Goal: Find contact information: Find contact information

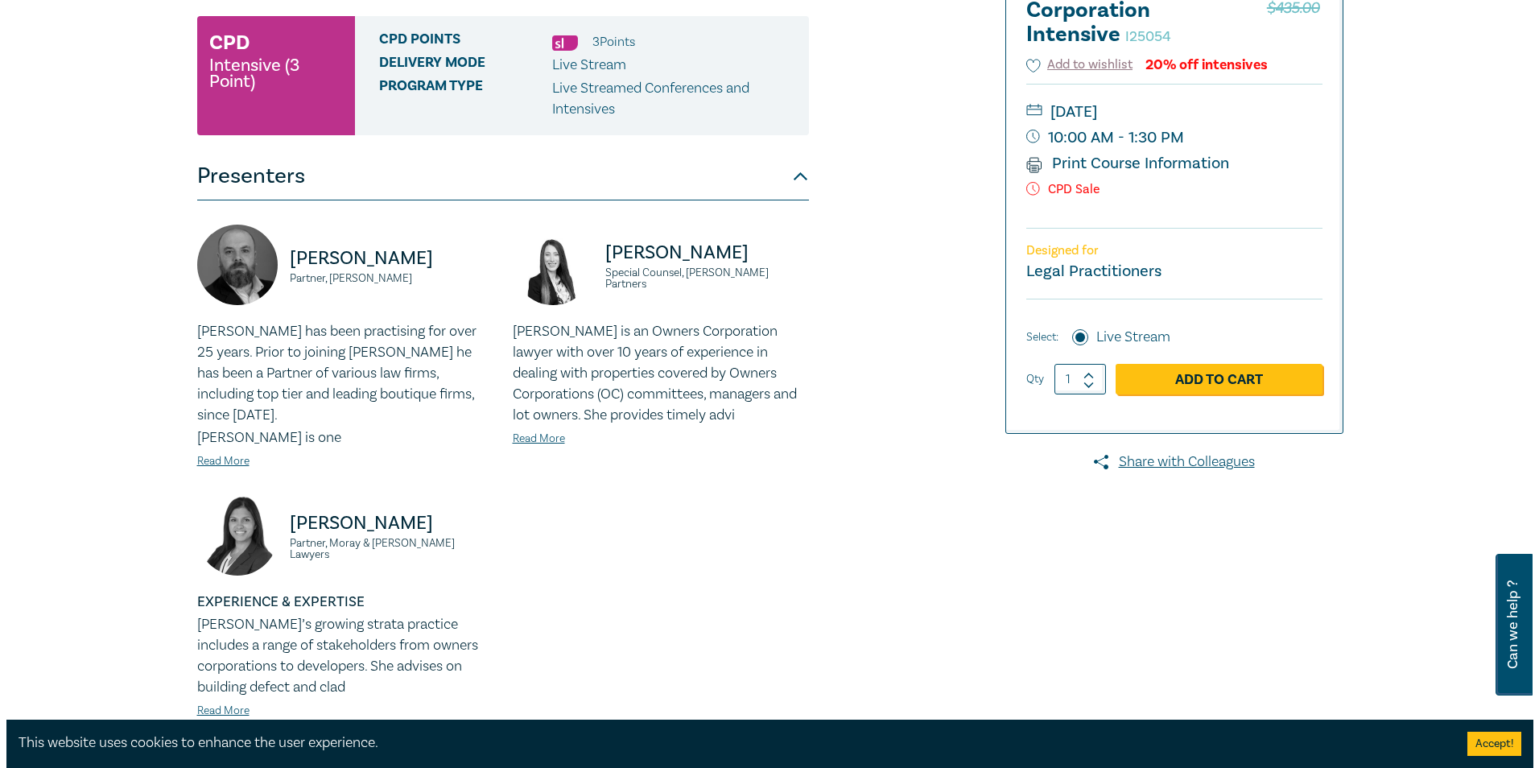
scroll to position [483, 0]
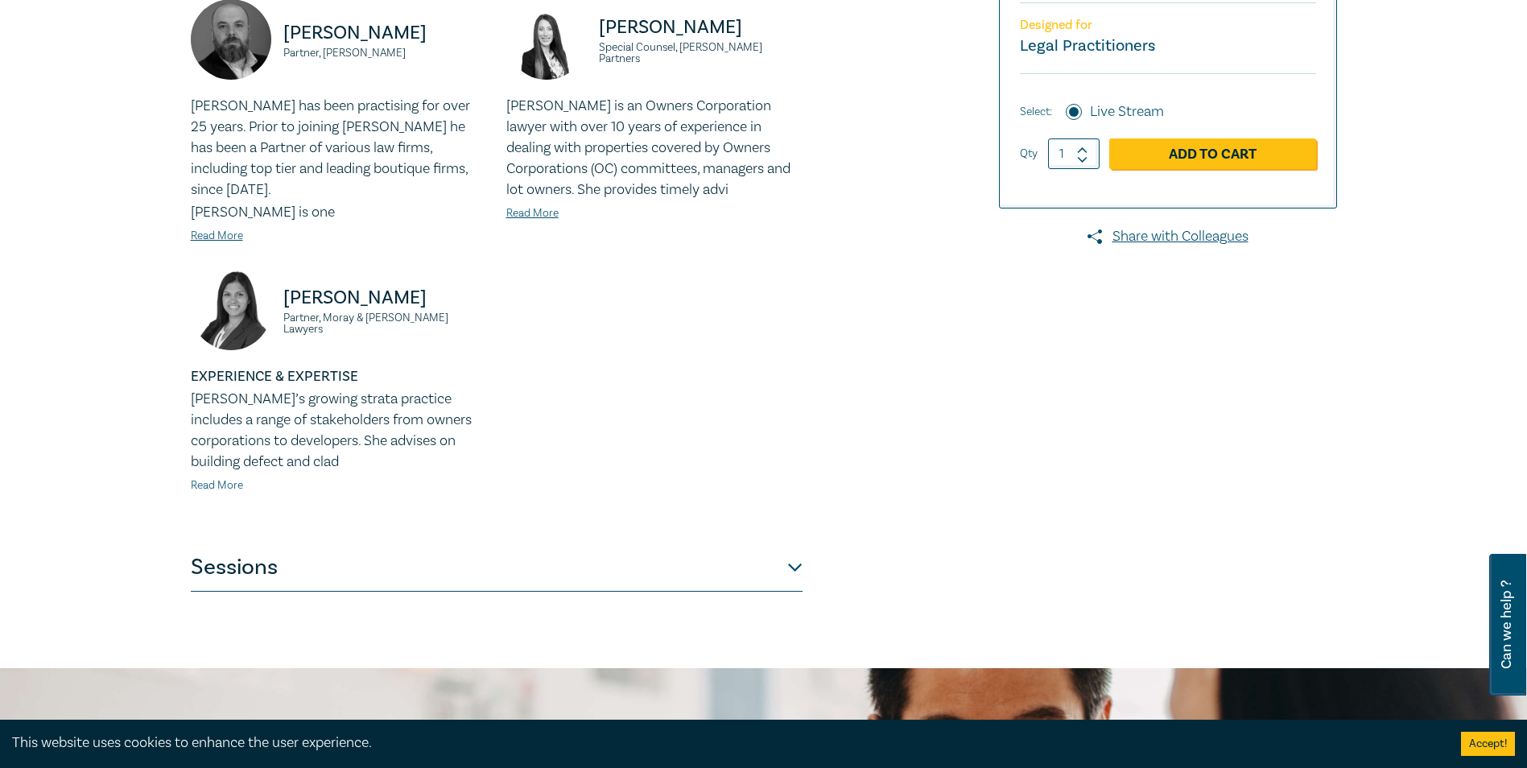
click at [217, 478] on link "Read More" at bounding box center [217, 485] width 52 height 14
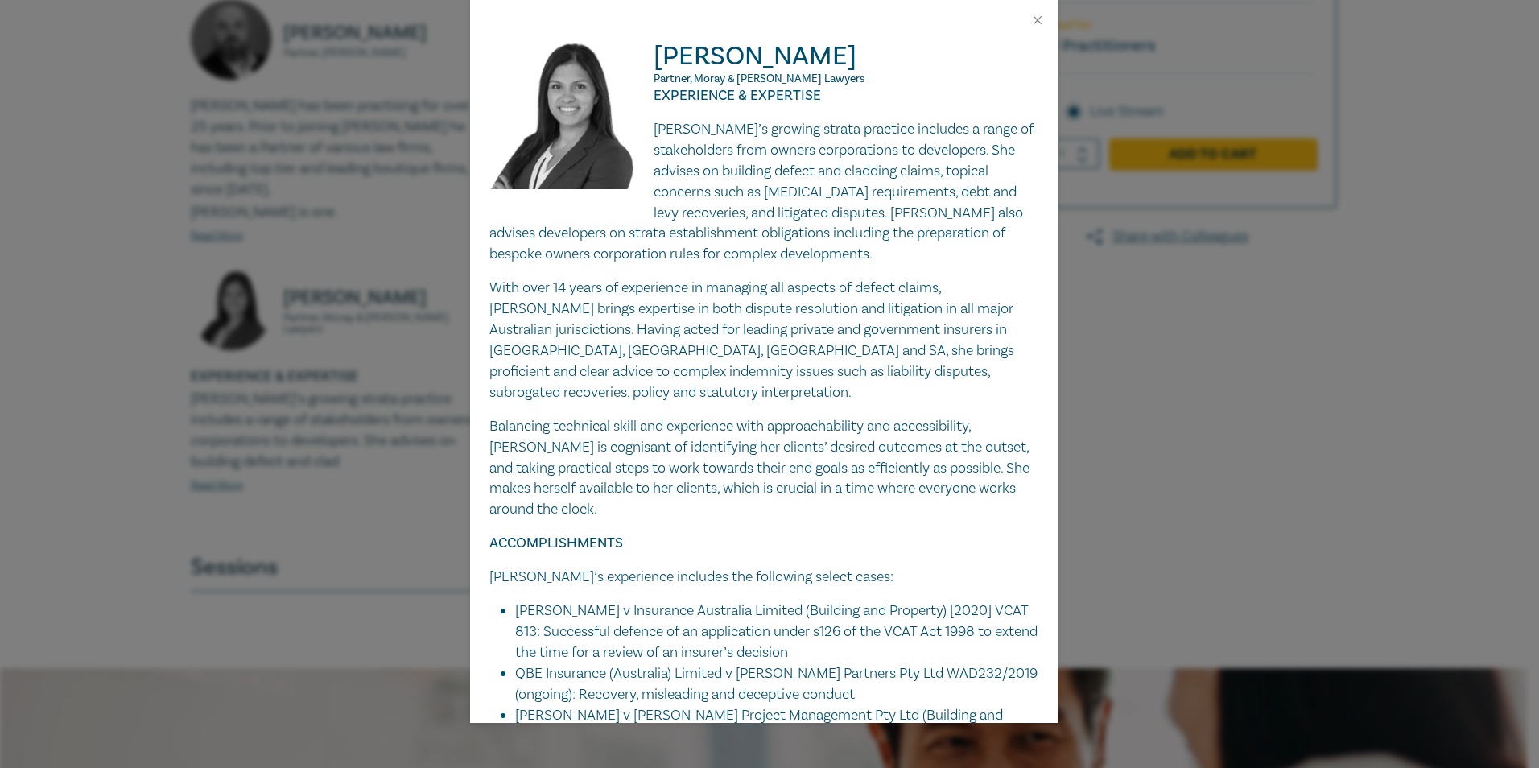
click at [143, 457] on div "Fabienne Loncar Partner, Moray & Agnew Lawyers EXPERIENCE & EXPERTISE Fabienne’…" at bounding box center [769, 384] width 1539 height 768
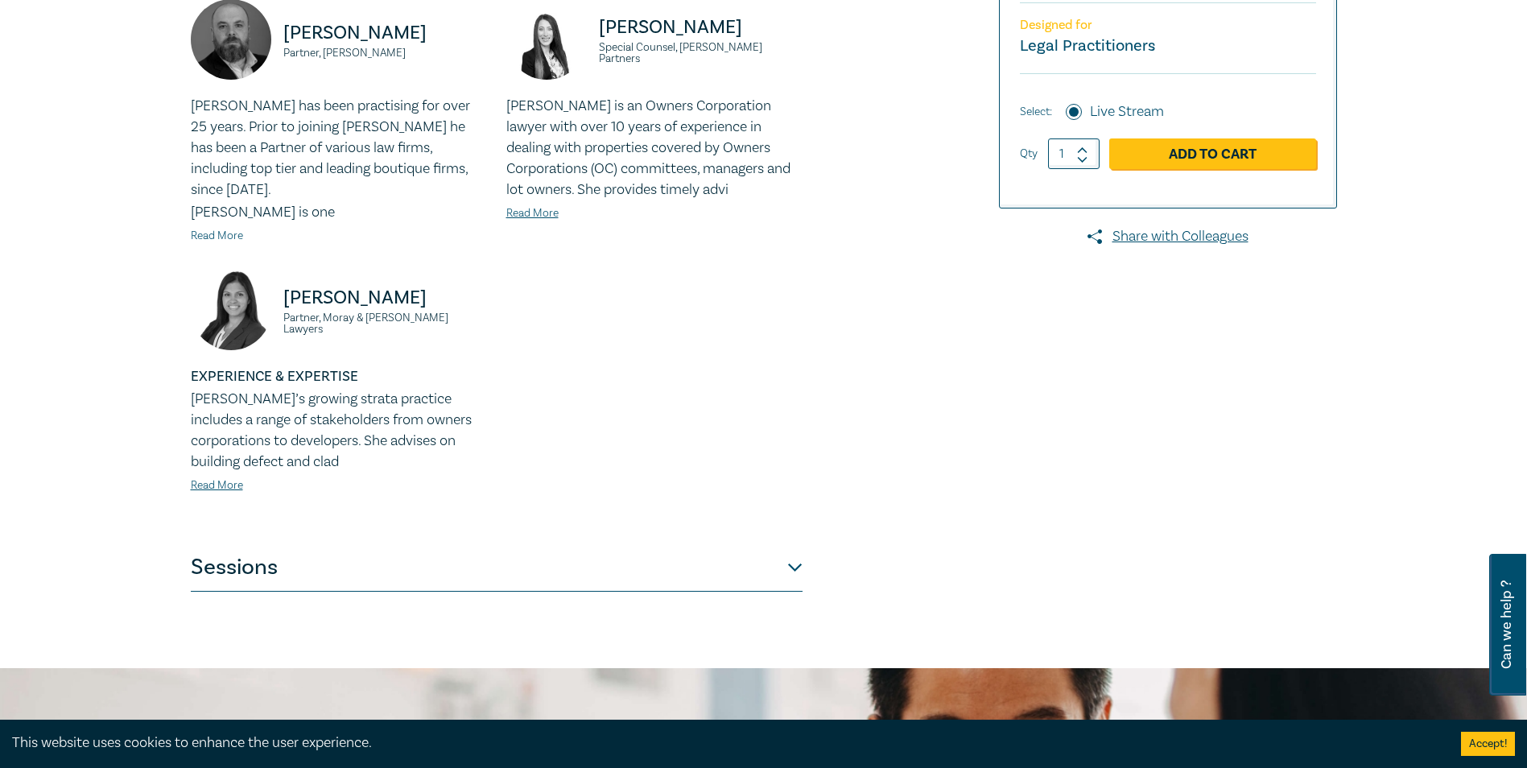
click at [229, 229] on link "Read More" at bounding box center [217, 236] width 52 height 14
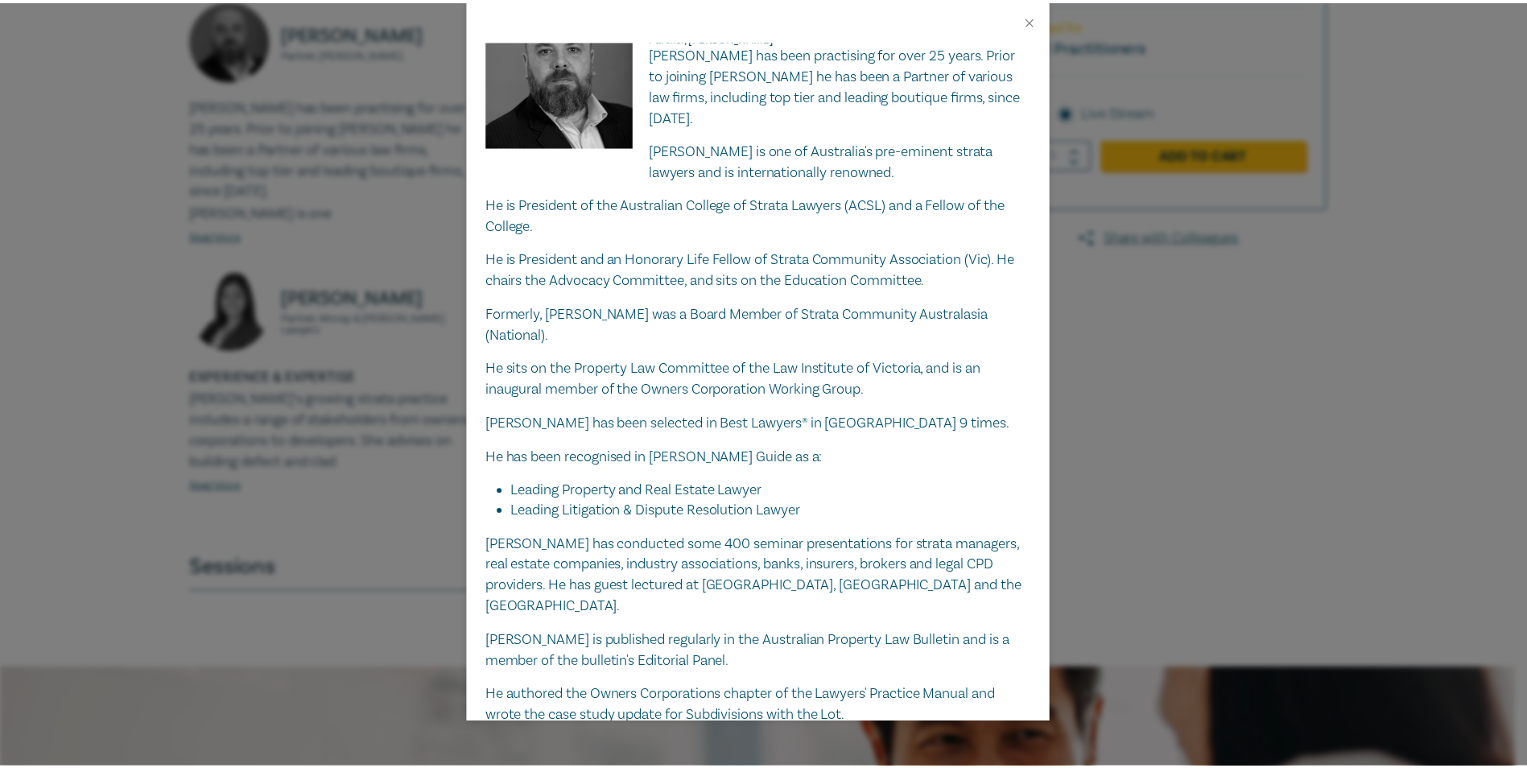
scroll to position [0, 0]
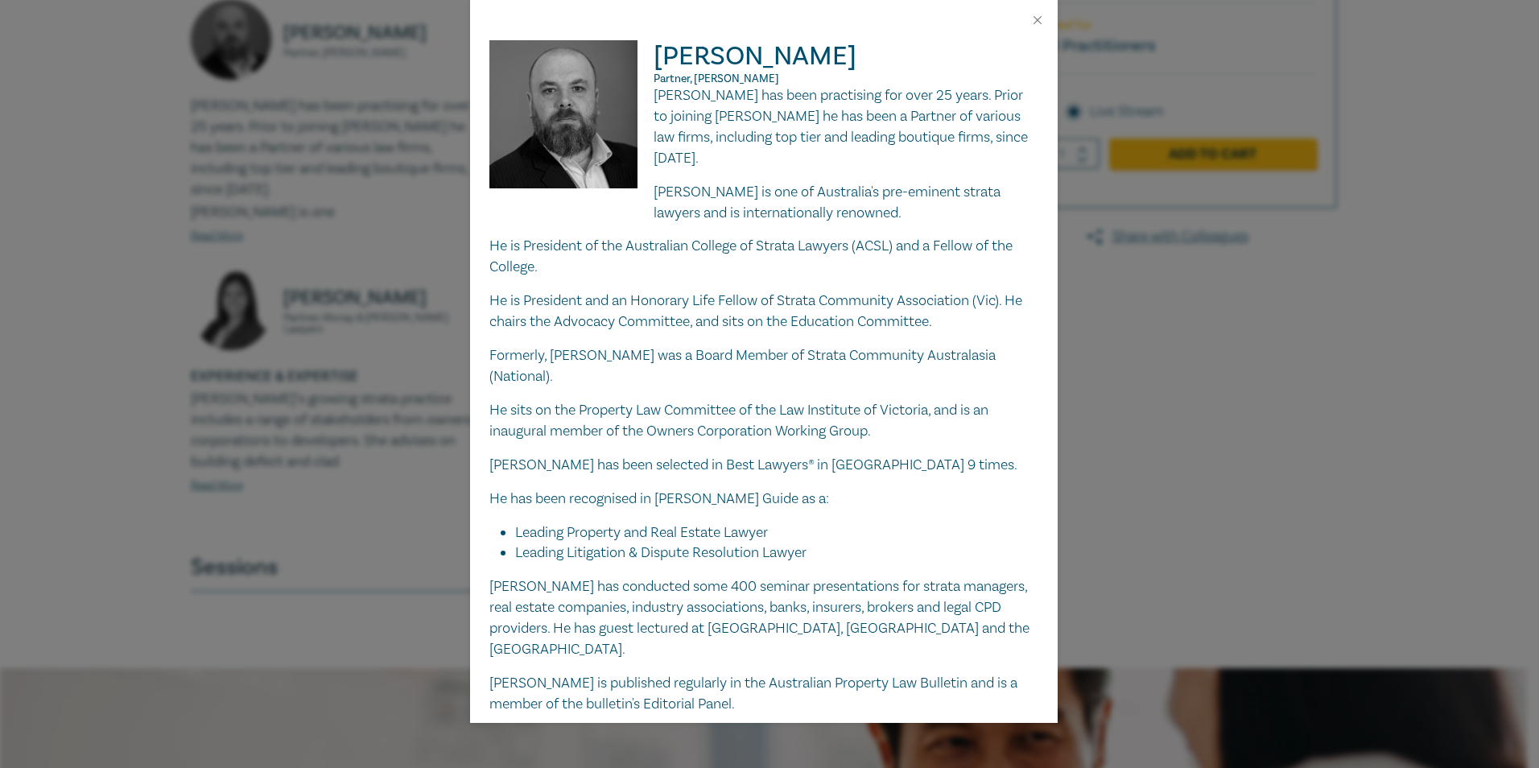
click at [107, 372] on div "Tim Graham Partner, Chambers Russell Lawyers Tim has been practising for over 2…" at bounding box center [769, 384] width 1539 height 768
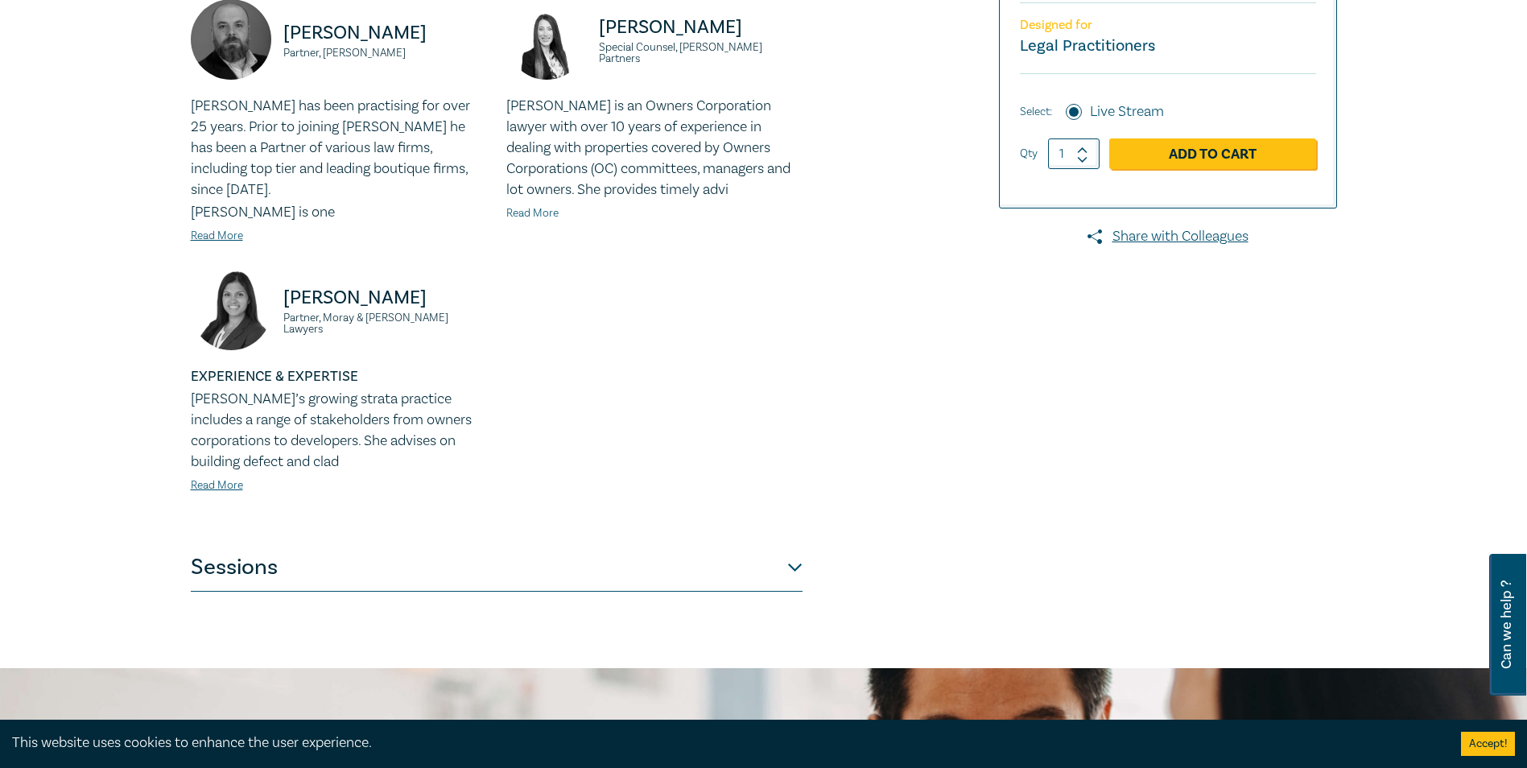
click at [543, 213] on link "Read More" at bounding box center [532, 213] width 52 height 14
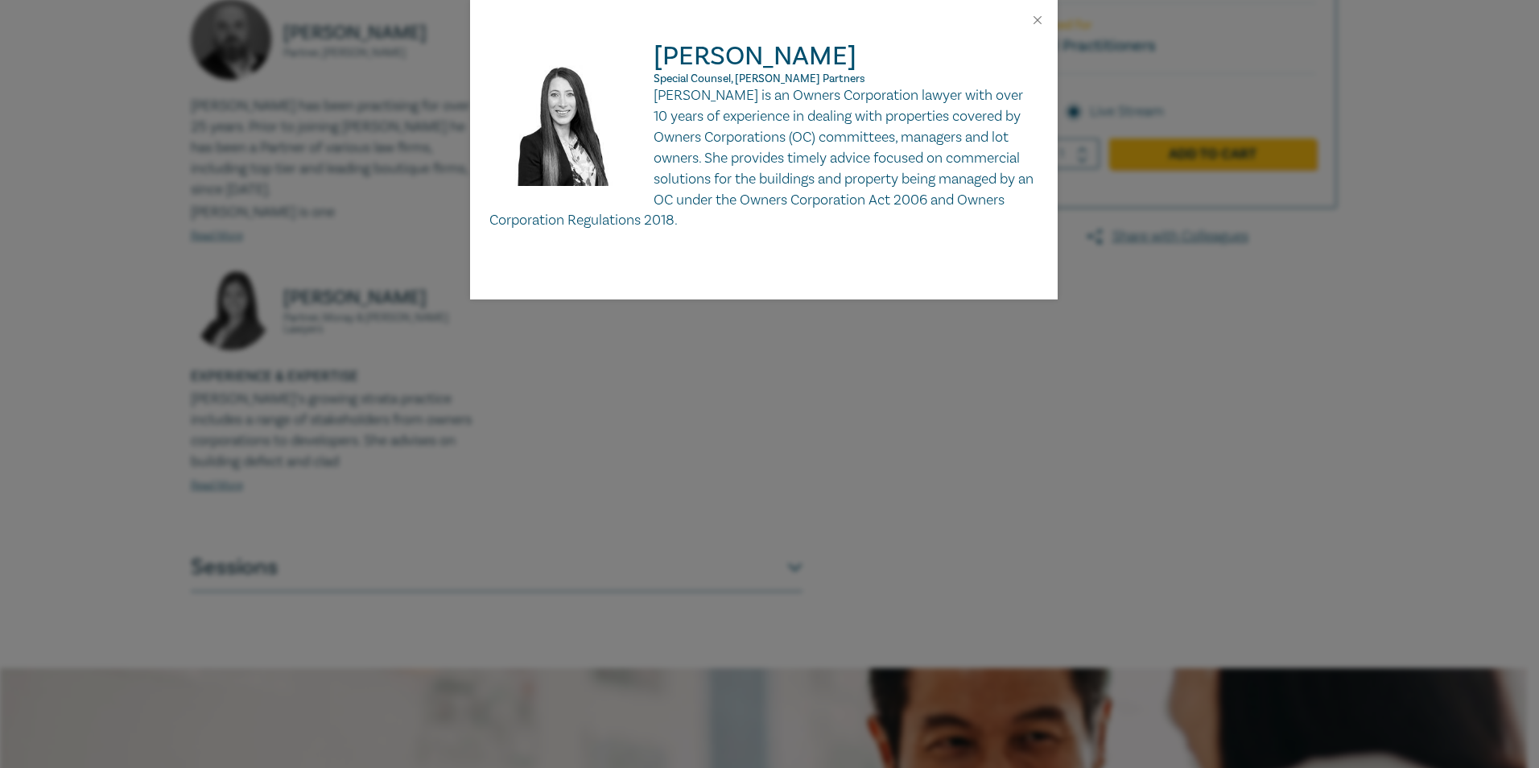
click at [89, 225] on div "Deborah Andronaco Special Counsel, Aitken Partners Deborah is an Owners Corpora…" at bounding box center [769, 384] width 1539 height 768
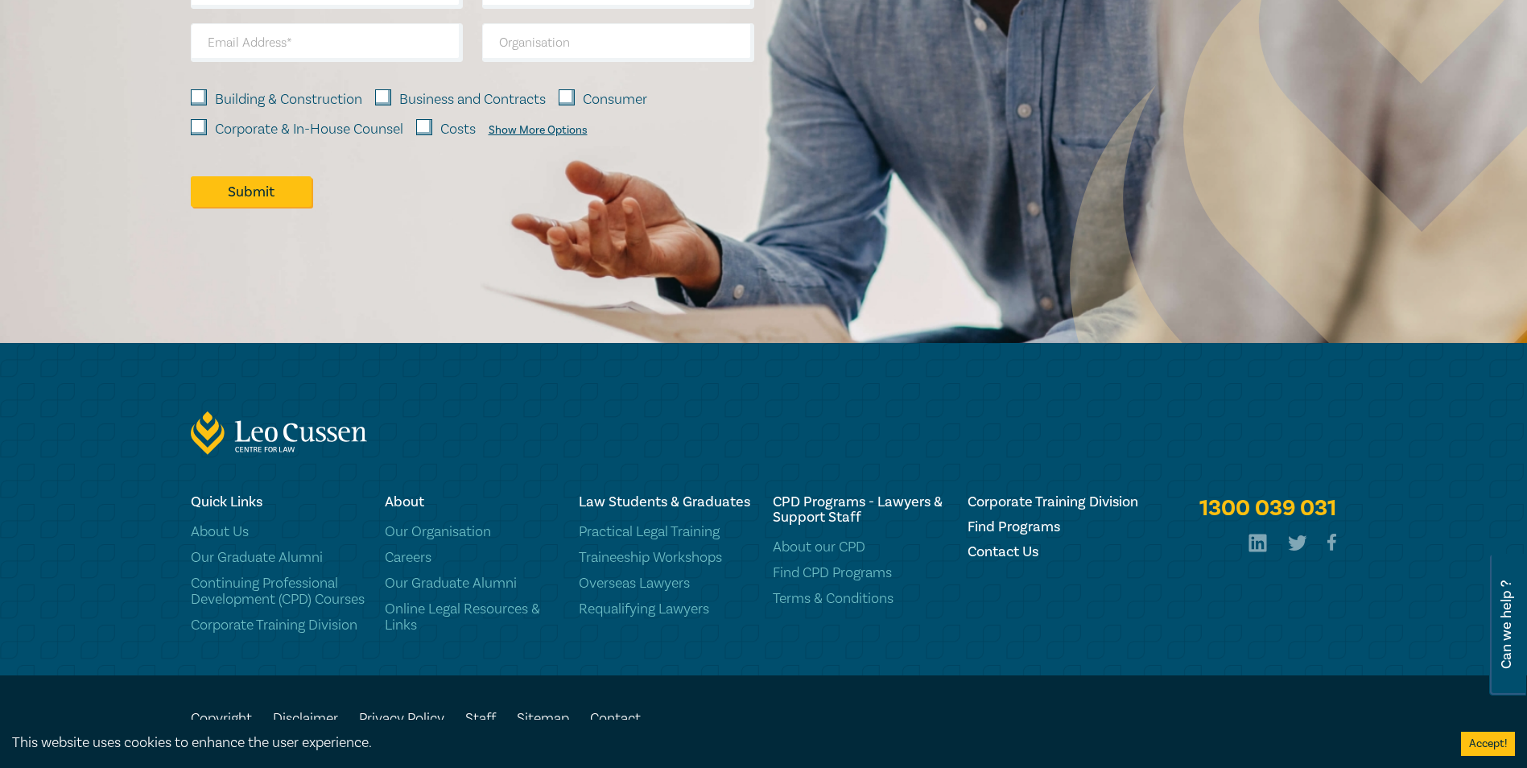
scroll to position [1469, 0]
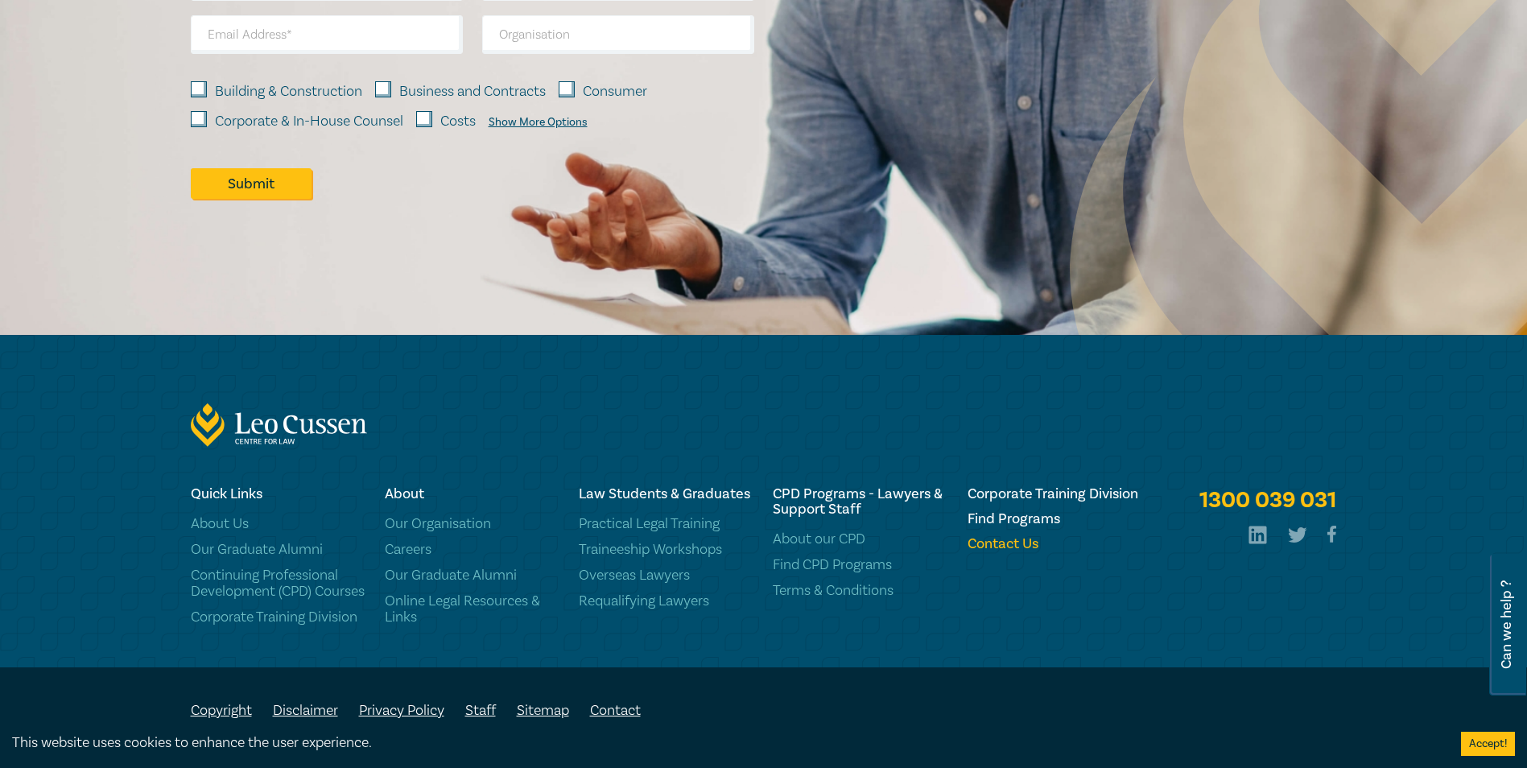
click at [1003, 536] on h6 "Contact Us" at bounding box center [1055, 543] width 175 height 15
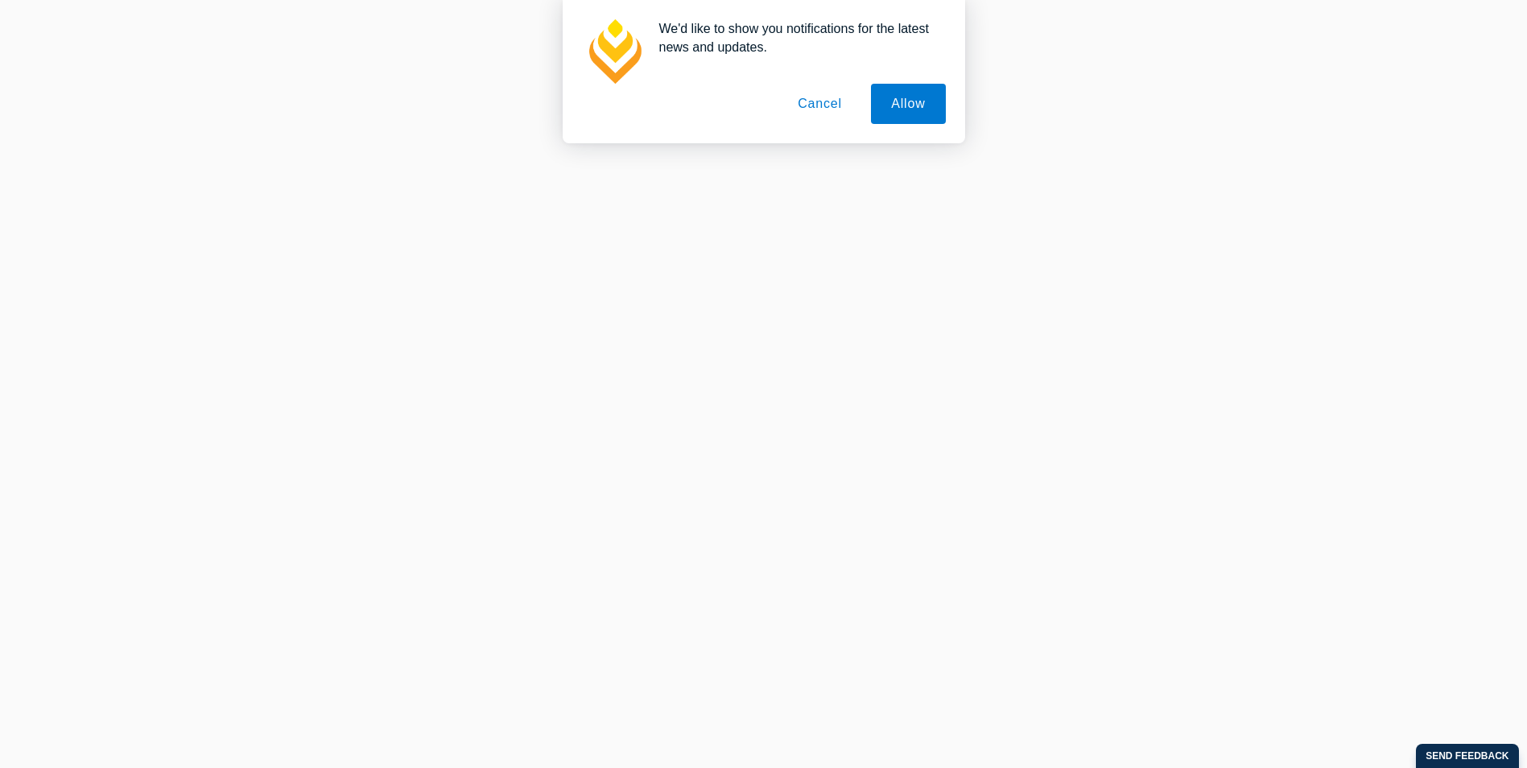
click at [830, 109] on button "Cancel" at bounding box center [820, 104] width 85 height 40
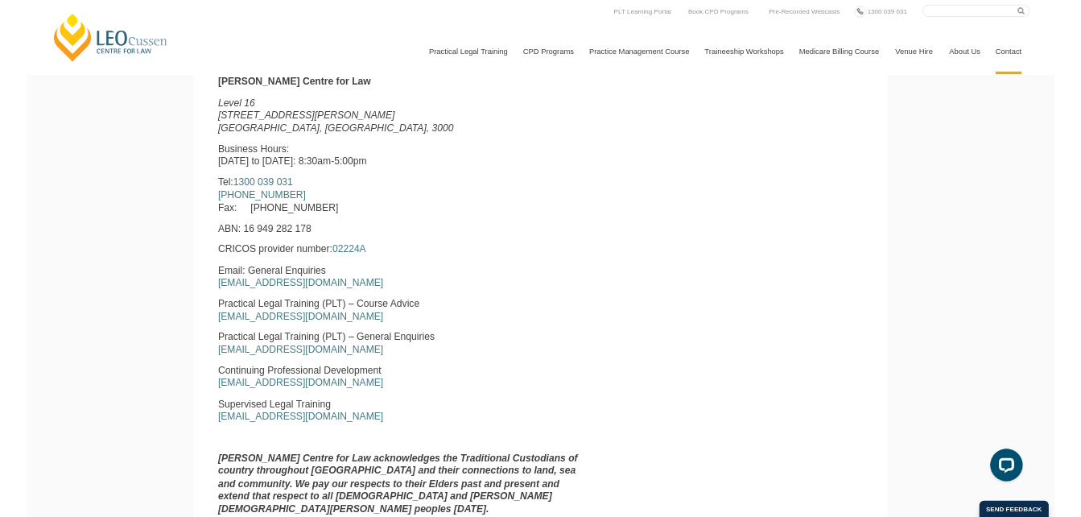
scroll to position [591, 0]
